Goal: Task Accomplishment & Management: Use online tool/utility

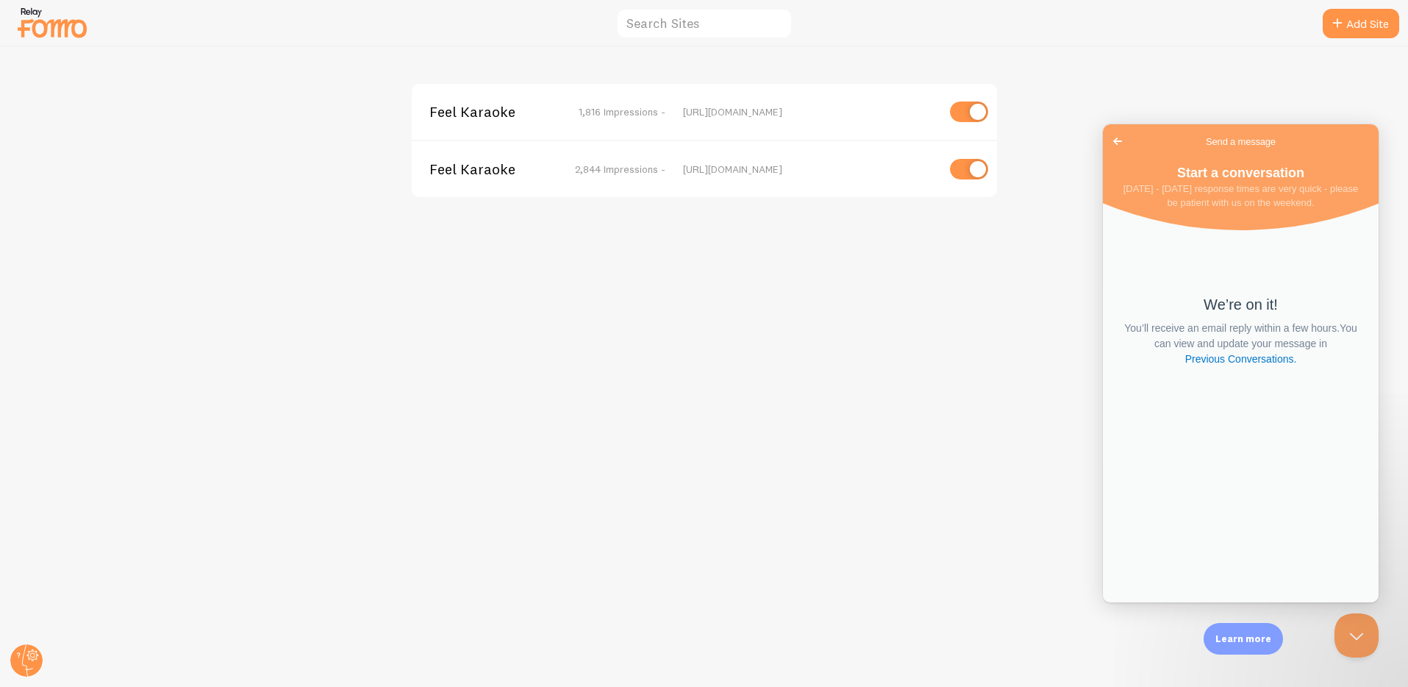
click at [800, 485] on div "Feel Karaoke 1,816 Impressions - [URL][DOMAIN_NAME] Feel Karaoke 2,844 Impressi…" at bounding box center [704, 367] width 1407 height 640
click at [1344, 636] on button "Close Beacon popover" at bounding box center [1354, 632] width 44 height 44
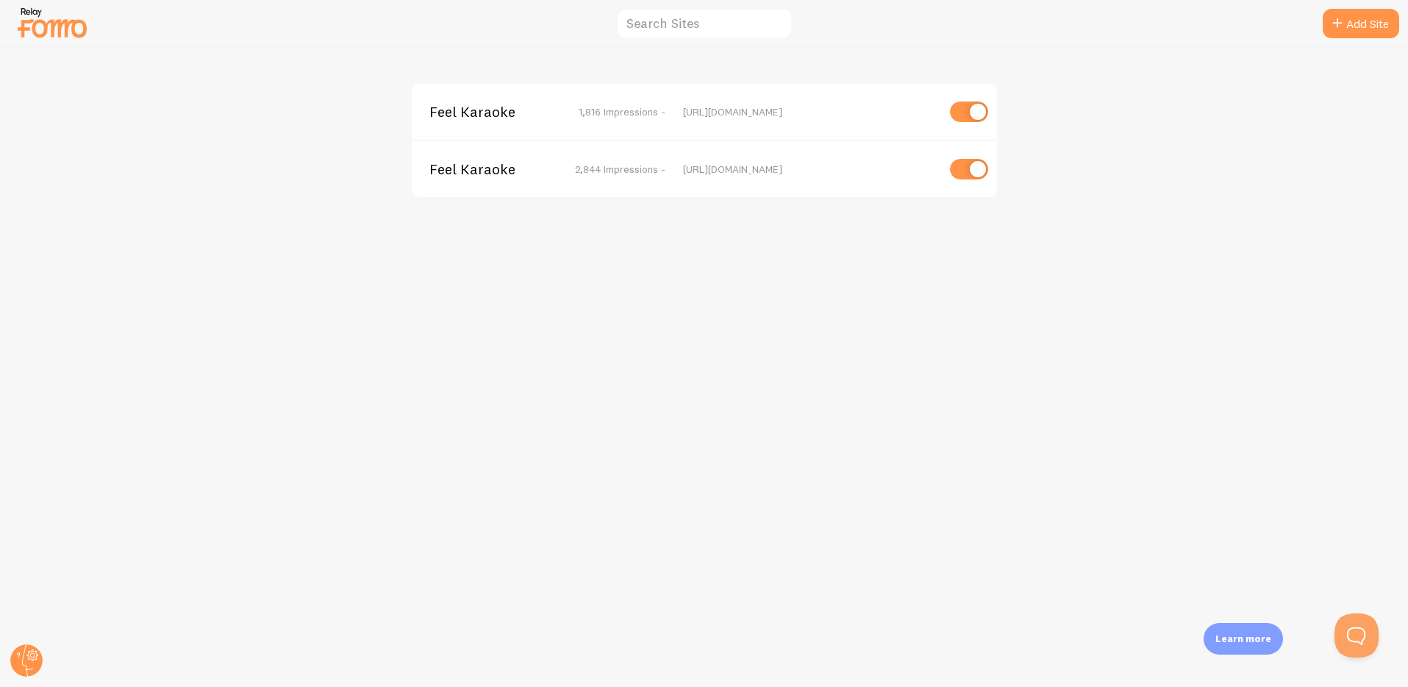
drag, startPoint x: 1247, startPoint y: 53, endPoint x: 804, endPoint y: 151, distance: 454.1
click at [1246, 53] on div "Feel Karaoke 1,816 Impressions - [URL][DOMAIN_NAME] Feel Karaoke 2,844 Impressi…" at bounding box center [704, 367] width 1407 height 640
click at [55, 47] on div "Feel Karaoke 1,816 Impressions - [URL][DOMAIN_NAME] Feel Karaoke 2,844 Impressi…" at bounding box center [704, 367] width 1407 height 640
click at [54, 21] on img at bounding box center [52, 23] width 74 height 38
drag, startPoint x: 105, startPoint y: 102, endPoint x: 337, endPoint y: 137, distance: 234.2
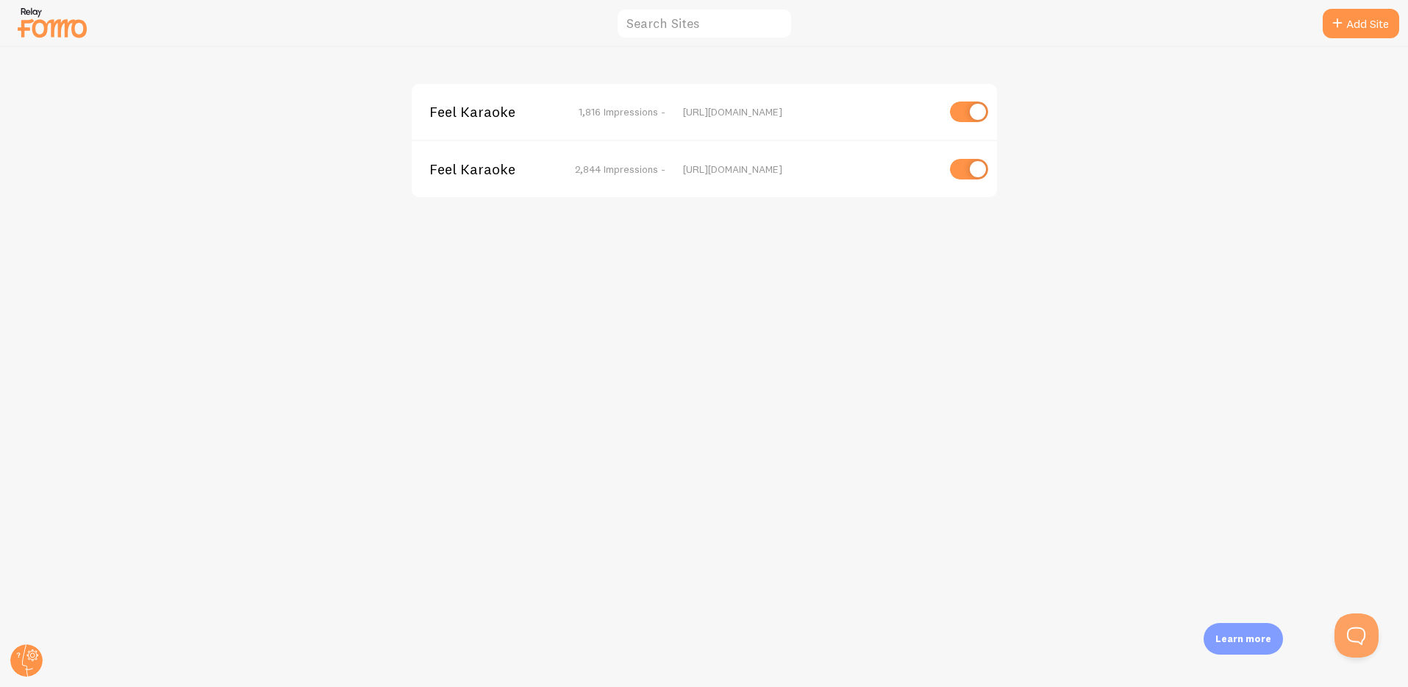
click at [110, 104] on div "Feel Karaoke 1,816 Impressions - [URL][DOMAIN_NAME] Feel Karaoke 2,844 Impressi…" at bounding box center [704, 367] width 1407 height 640
click at [443, 105] on span "Feel Karaoke" at bounding box center [488, 111] width 118 height 13
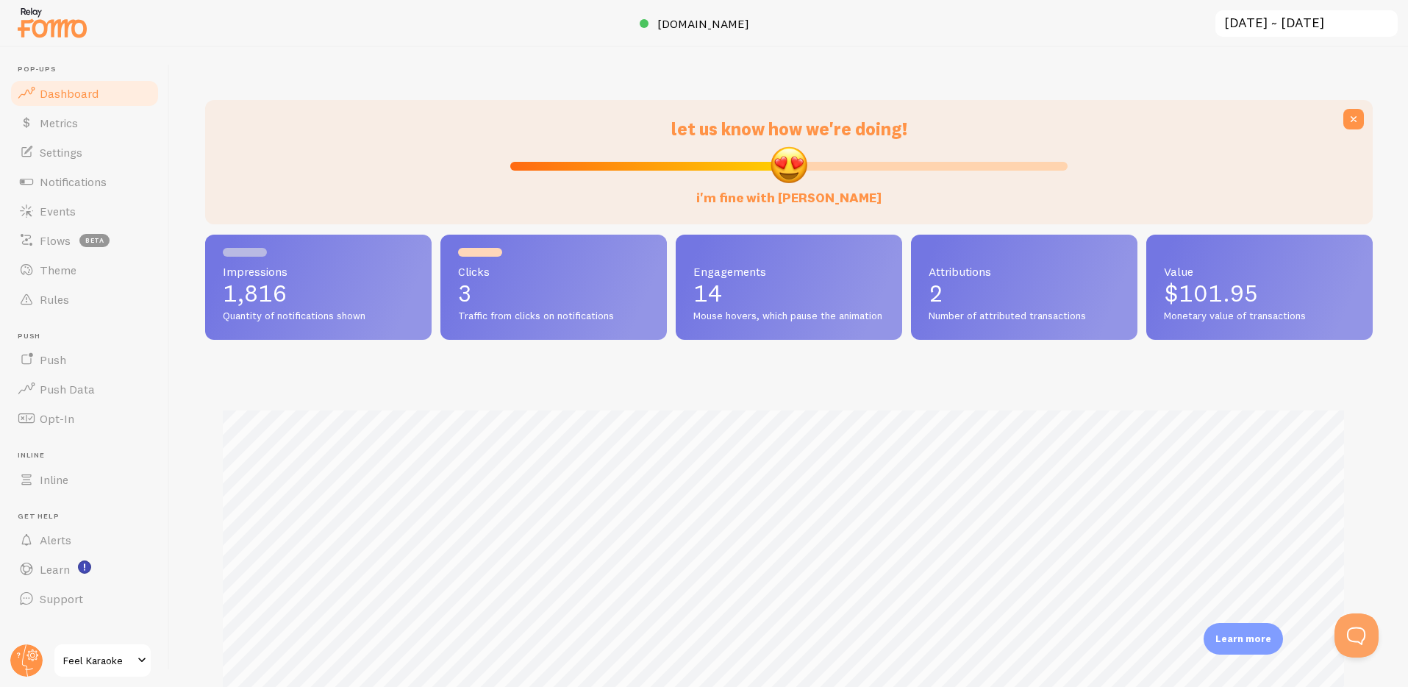
scroll to position [386, 1157]
click at [57, 540] on span "Alerts" at bounding box center [56, 539] width 32 height 15
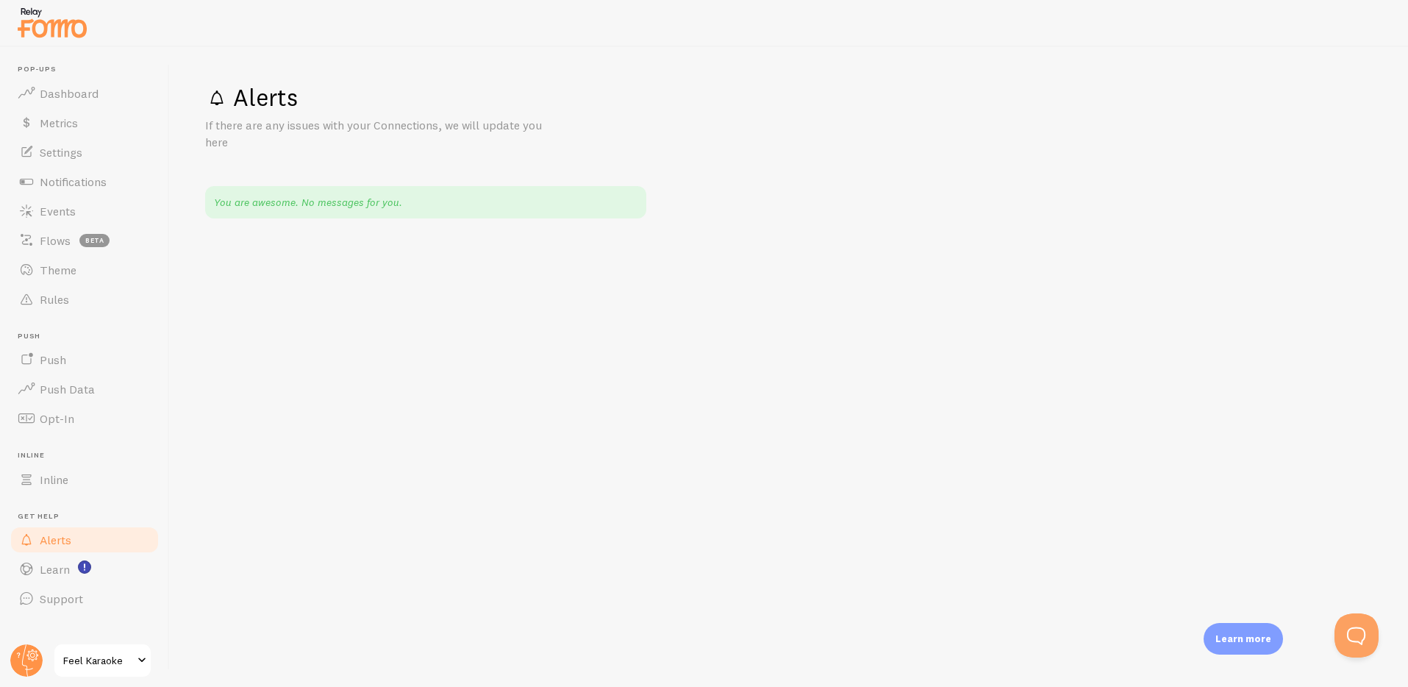
click at [115, 667] on span "Feel Karaoke" at bounding box center [98, 660] width 70 height 18
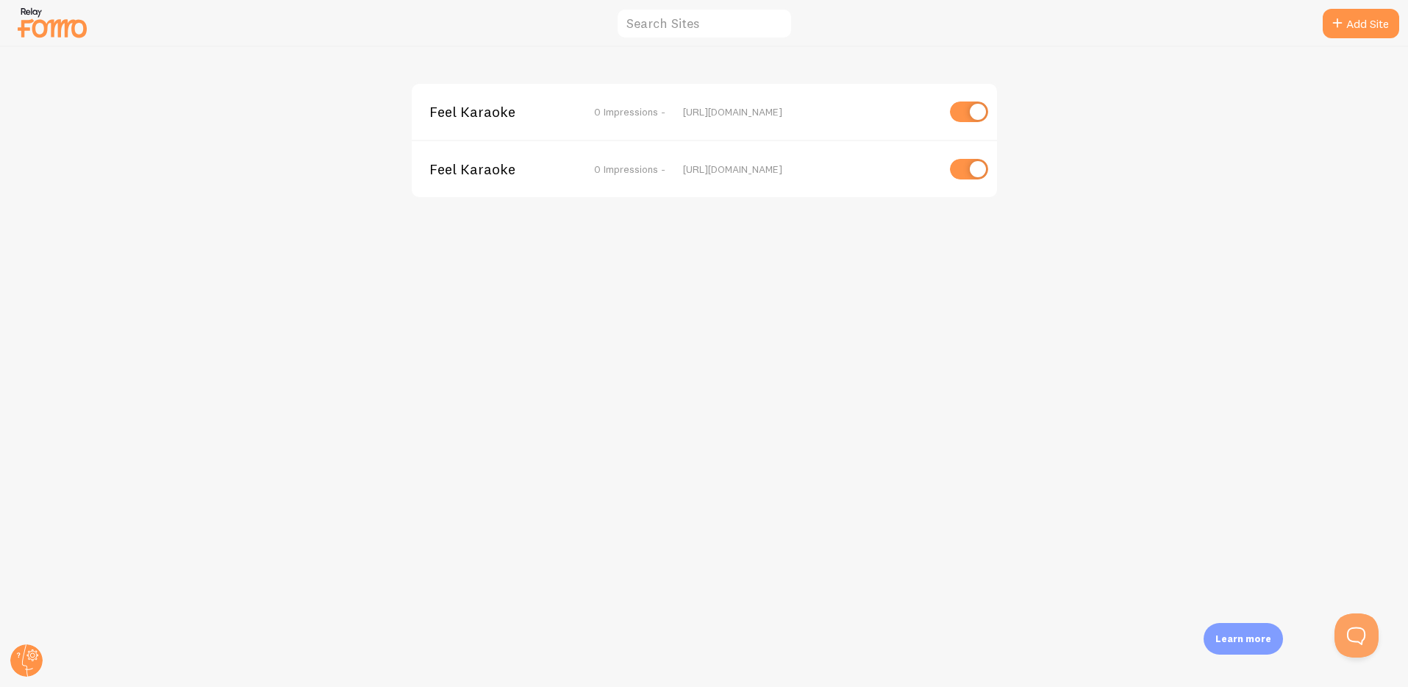
click at [346, 366] on div "Feel Karaoke 0 Impressions - [URL][DOMAIN_NAME] Feel Karaoke 0 Impressions - [U…" at bounding box center [704, 367] width 1407 height 640
click at [345, 367] on div "Feel Karaoke 1,816 Impressions - [URL][DOMAIN_NAME] Feel Karaoke 2,862 Impressi…" at bounding box center [704, 367] width 1407 height 640
click at [454, 118] on span "Feel Karaoke" at bounding box center [488, 111] width 118 height 13
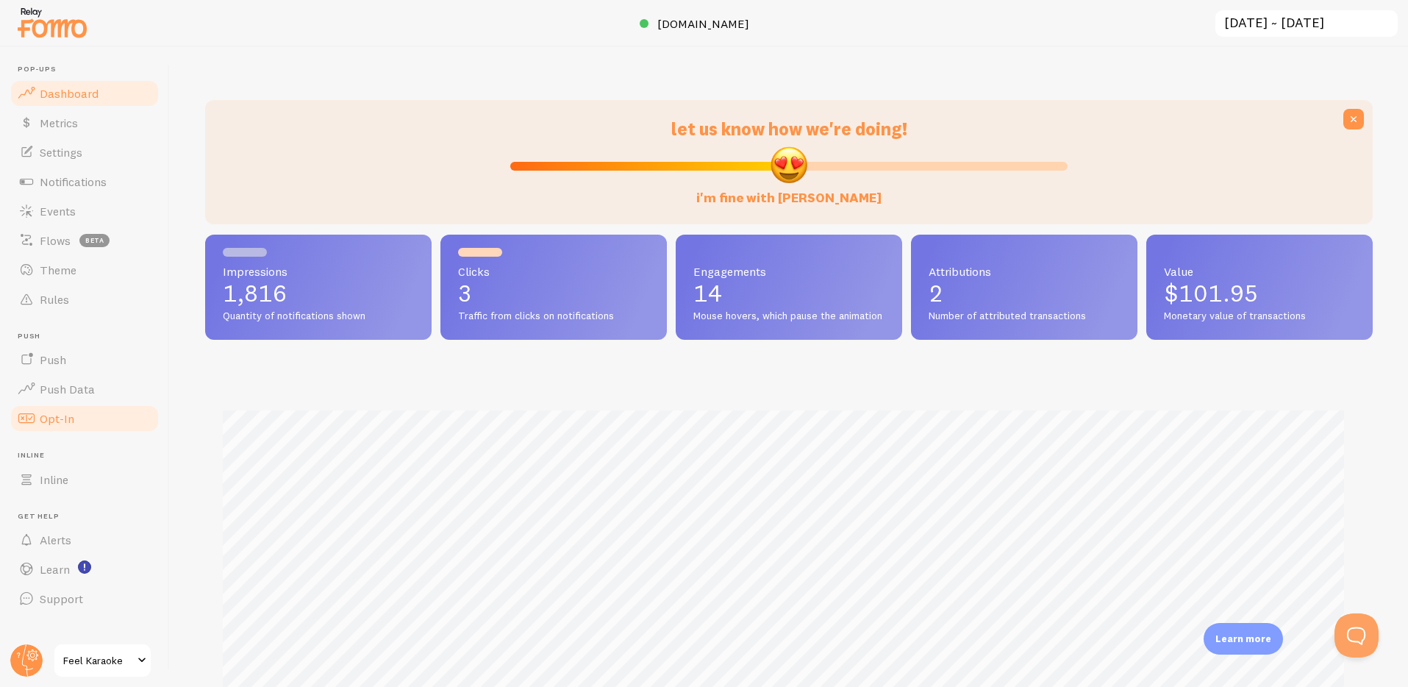
scroll to position [386, 1157]
click at [62, 389] on span "Push Data" at bounding box center [67, 389] width 55 height 15
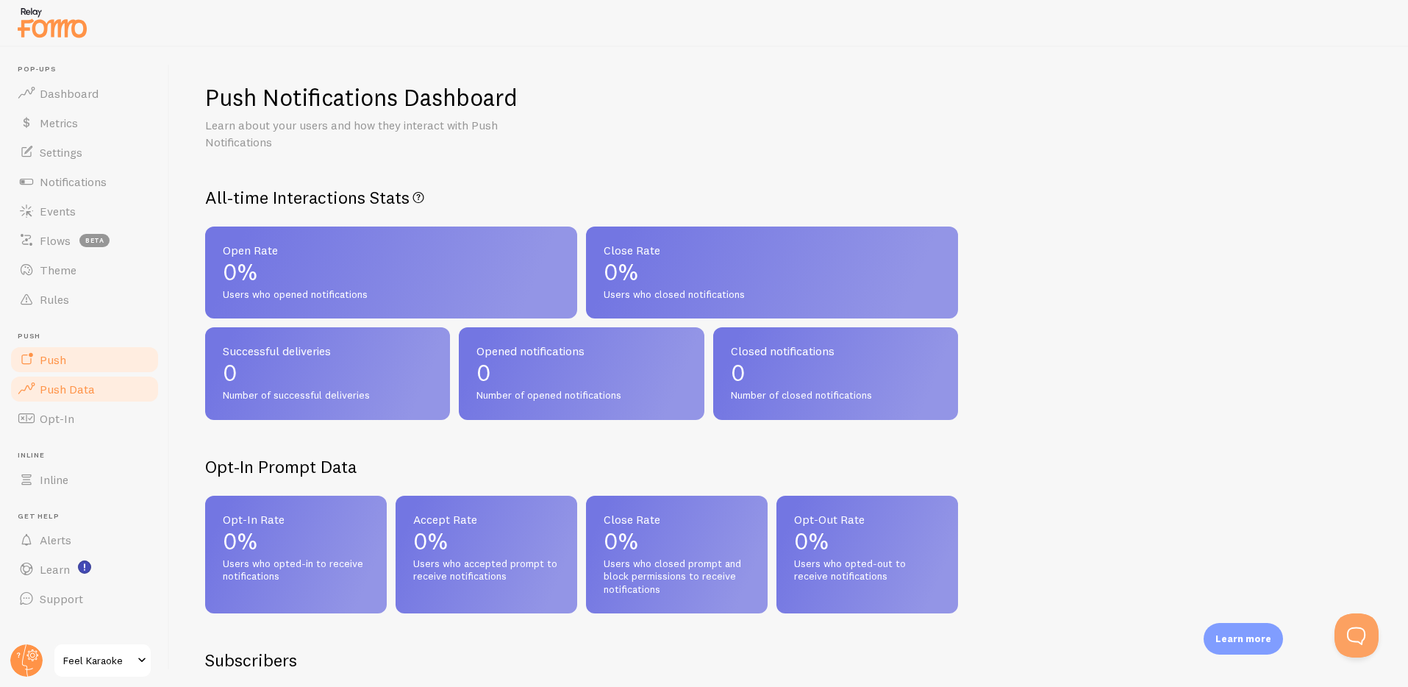
click at [52, 360] on span "Push" at bounding box center [53, 359] width 26 height 15
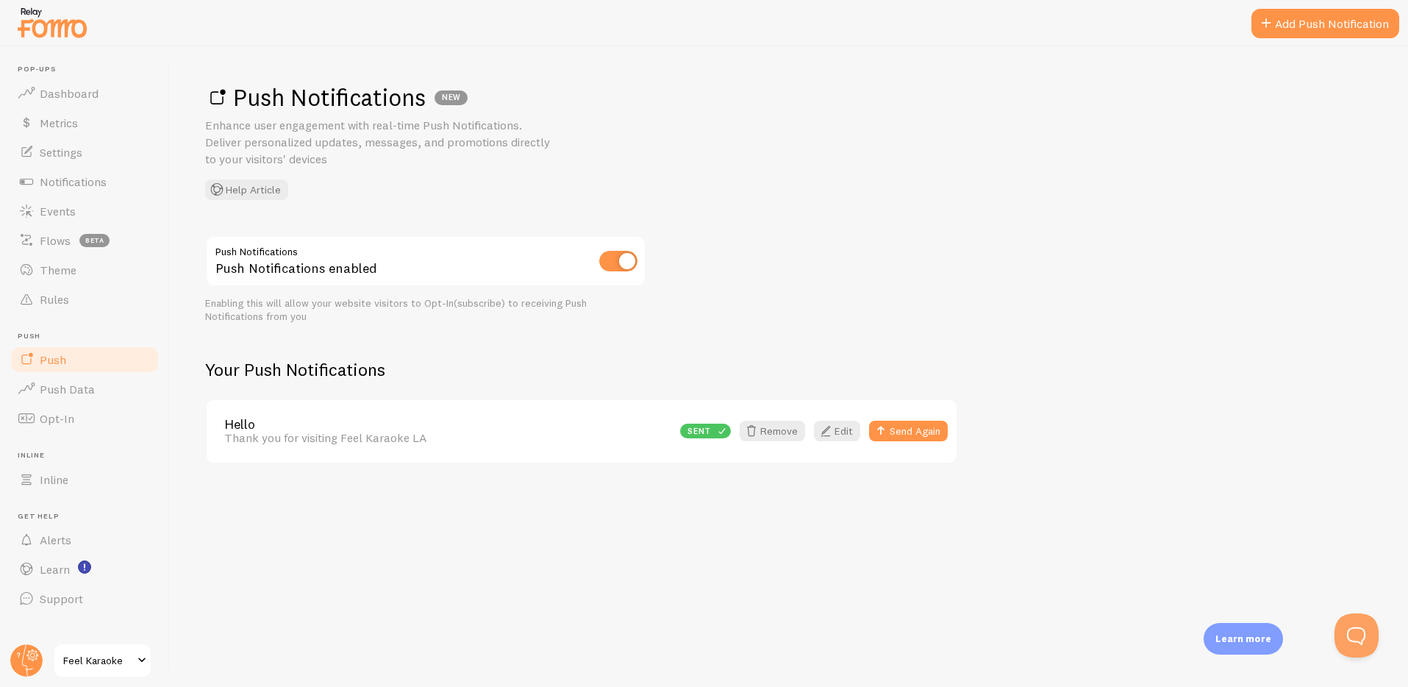
click at [445, 530] on div "Push Notifications NEW Enhance user engagement with real-time Push Notification…" at bounding box center [789, 367] width 1238 height 640
click at [228, 427] on link "Hello" at bounding box center [447, 424] width 447 height 13
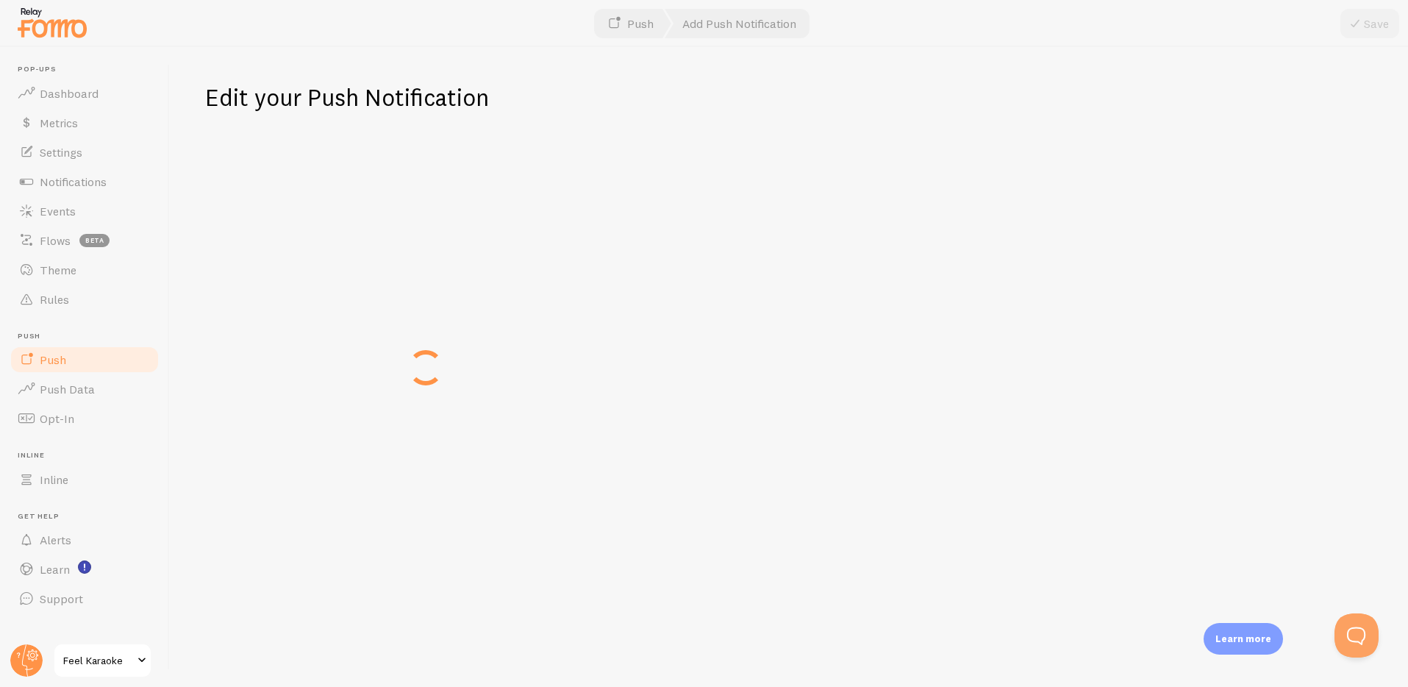
type input "Hello"
type textarea "Thank you for visiting Feel Karaoke LA"
type input "[URL][DOMAIN_NAME]"
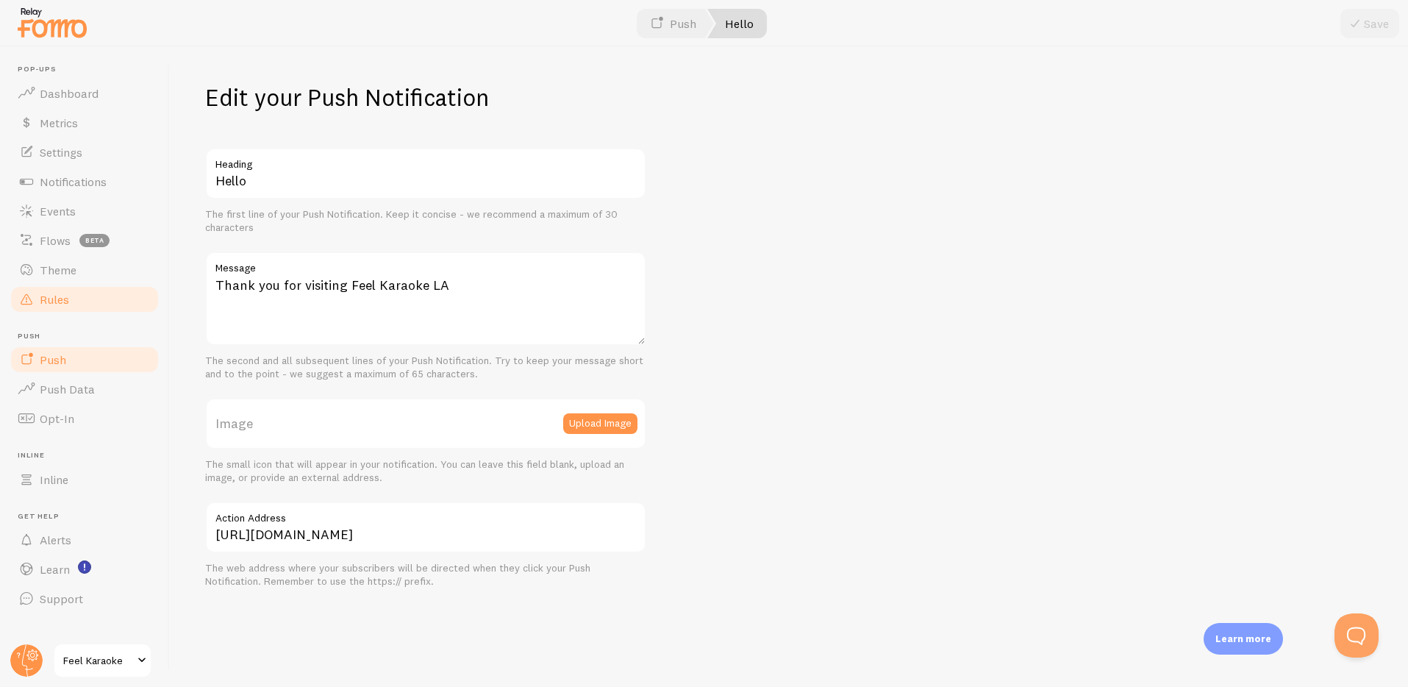
click at [60, 296] on span "Rules" at bounding box center [54, 299] width 29 height 15
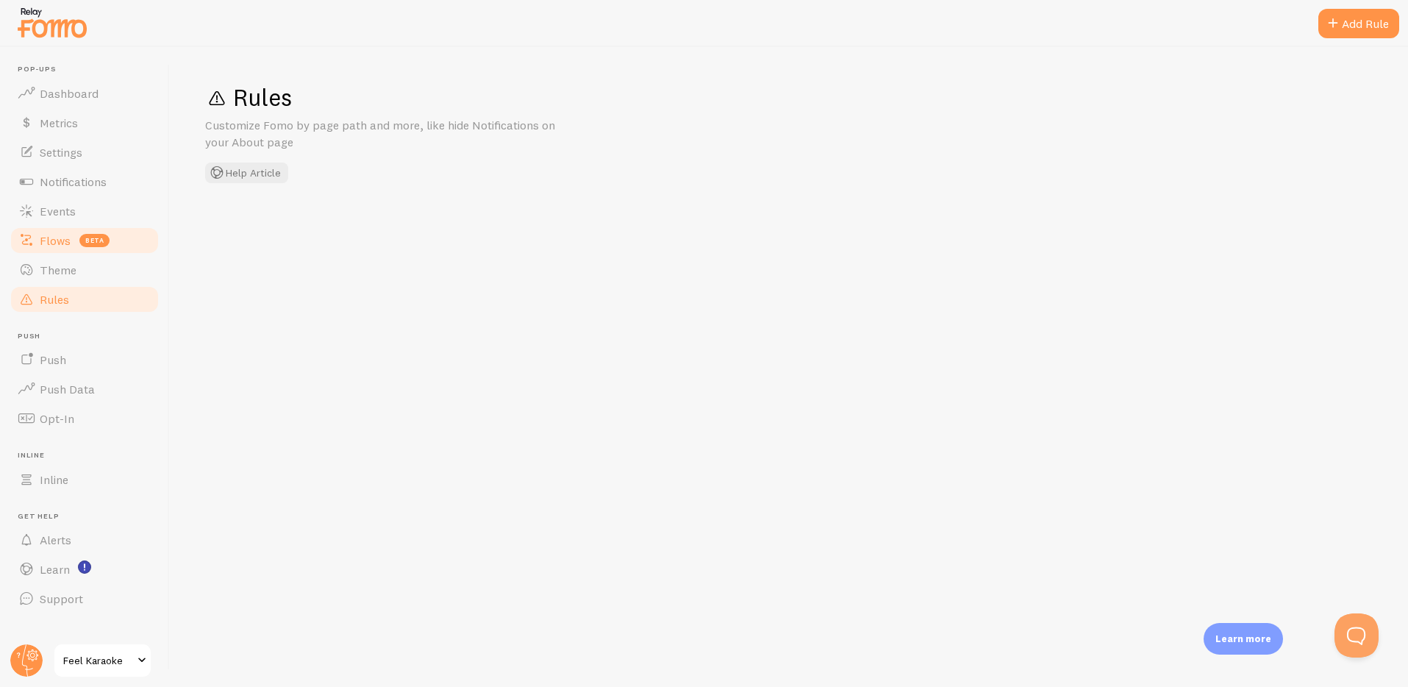
click at [45, 240] on span "Flows" at bounding box center [55, 240] width 31 height 15
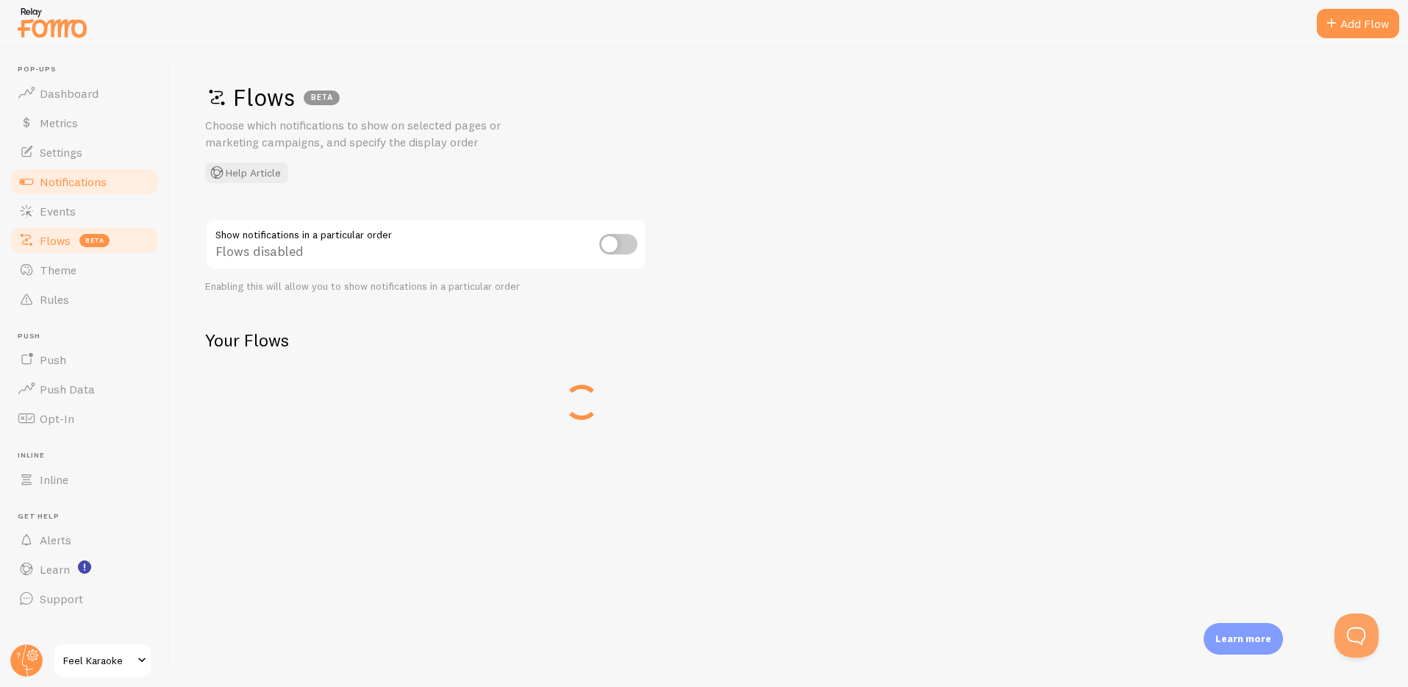
click at [56, 176] on span "Notifications" at bounding box center [73, 181] width 67 height 15
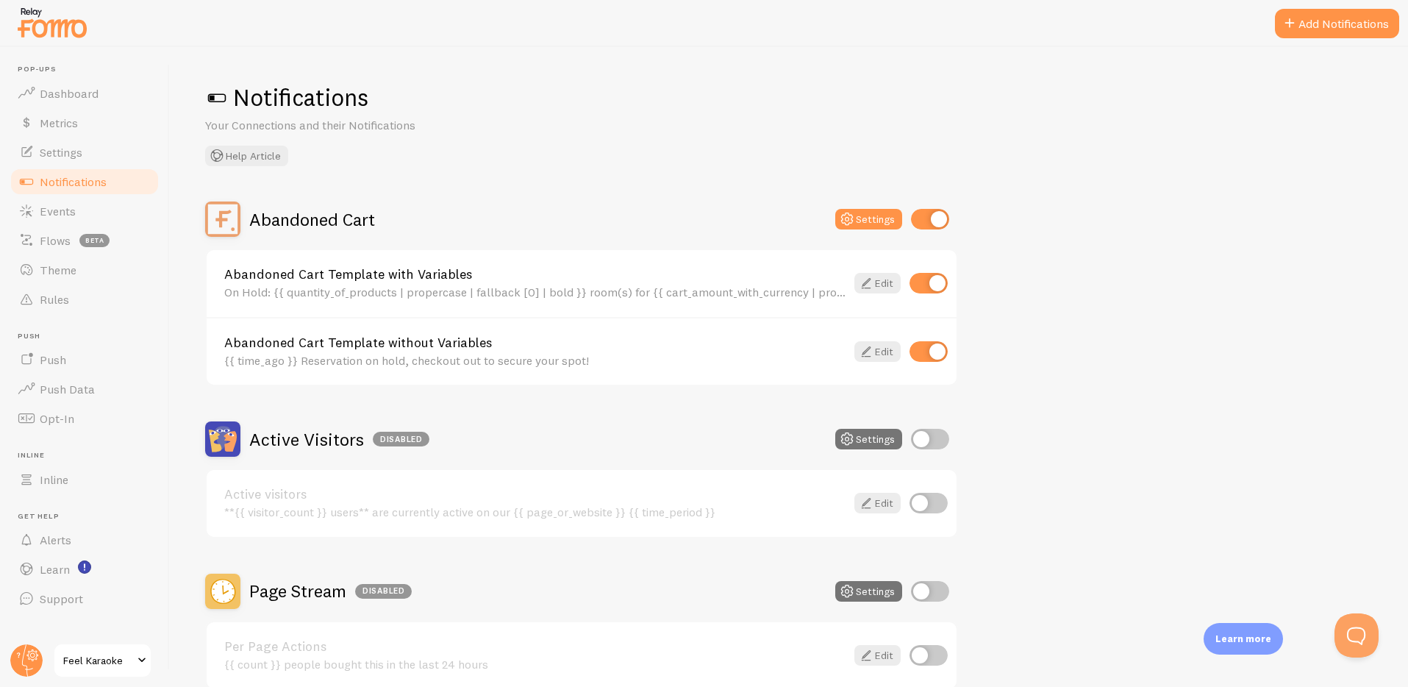
click at [595, 429] on div "Active Visitors Disabled Settings" at bounding box center [581, 438] width 753 height 35
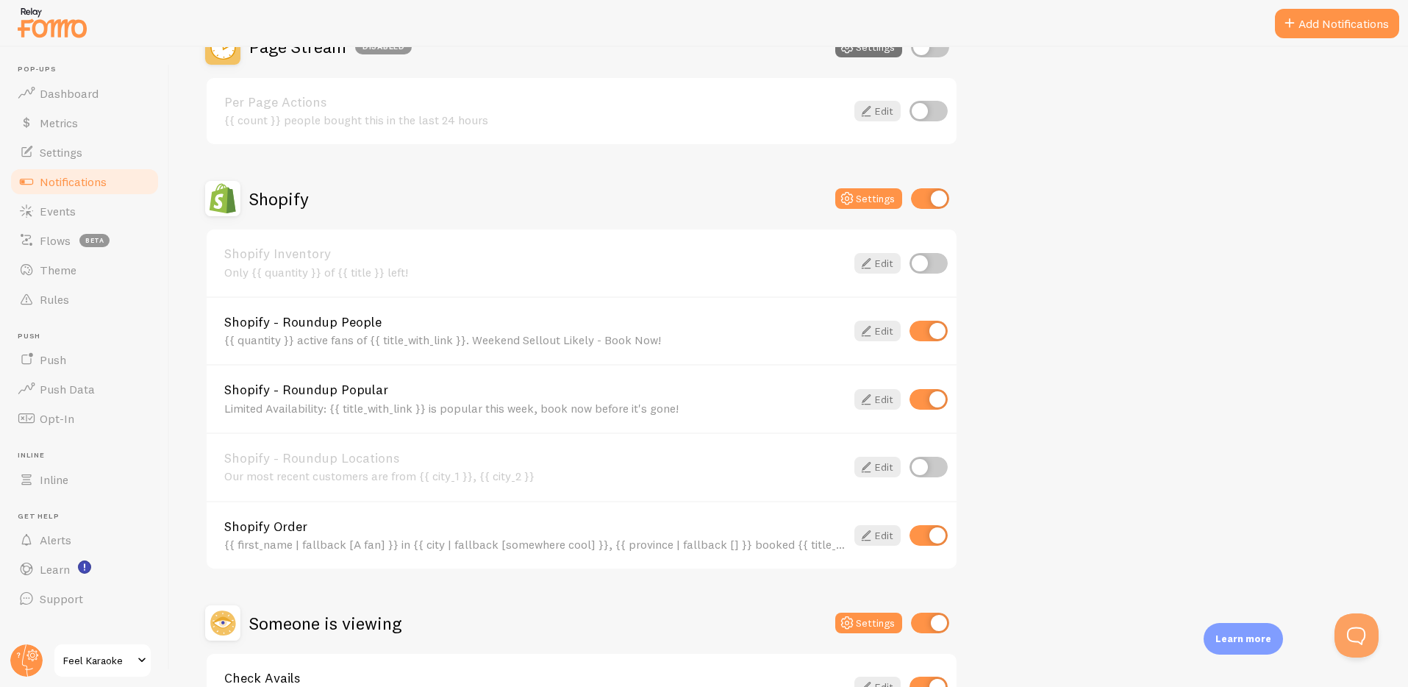
scroll to position [534, 0]
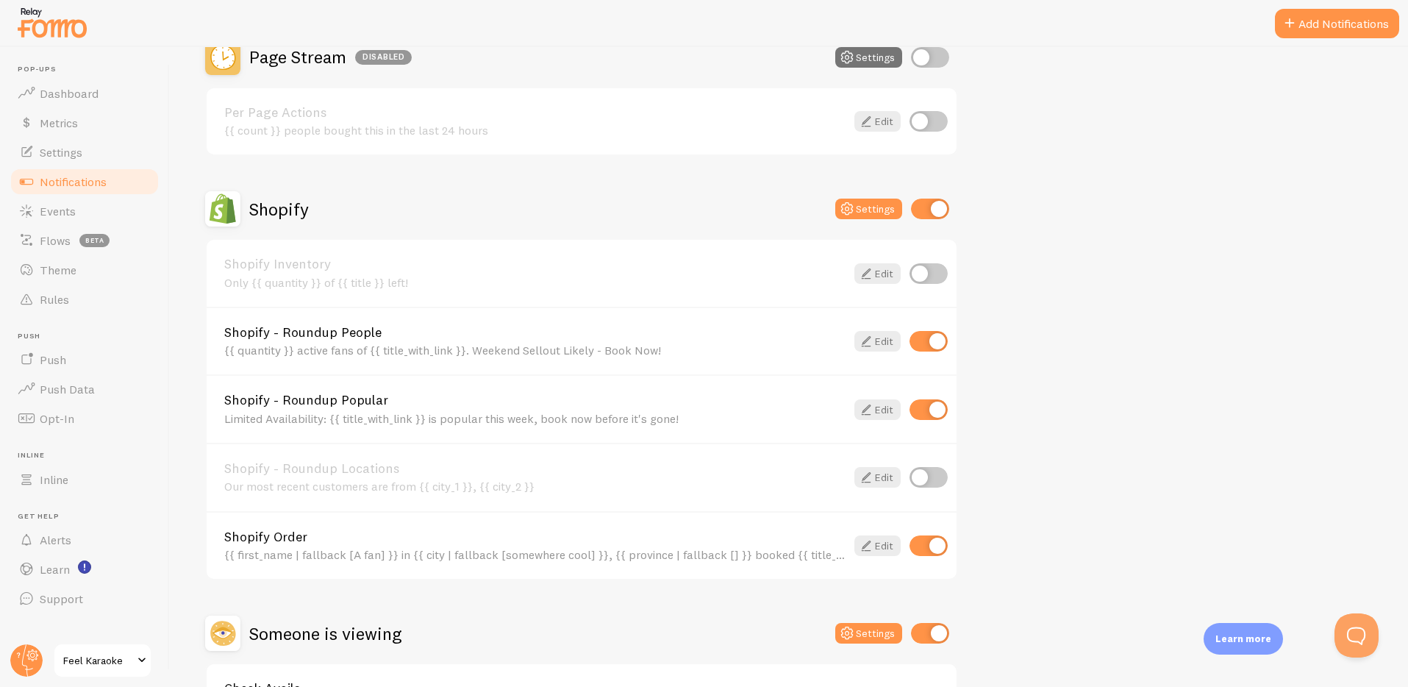
click at [1081, 21] on div at bounding box center [704, 23] width 1408 height 47
click at [1136, 173] on div "Abandoned Cart Settings Abandoned Cart Template with Variables On Hold: {{ quan…" at bounding box center [789, 200] width 1168 height 1065
click at [1173, 77] on div "Abandoned Cart Settings Abandoned Cart Template with Variables On Hold: {{ quan…" at bounding box center [789, 200] width 1168 height 1065
